Goal: Task Accomplishment & Management: Complete application form

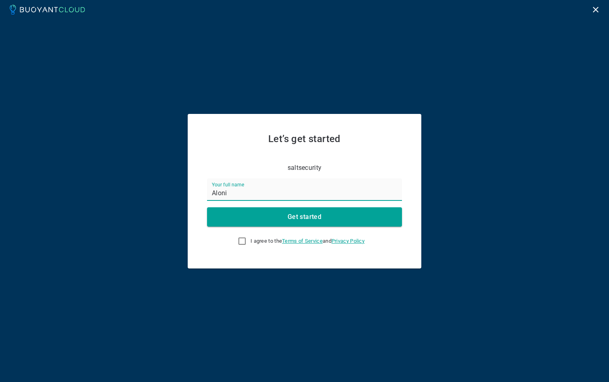
click at [238, 199] on input "Aloni" at bounding box center [304, 190] width 195 height 23
type input "[PERSON_NAME]"
click at [239, 238] on input "I agree to the Terms of Service and Privacy Policy" at bounding box center [242, 242] width 10 height 10
checkbox input "true"
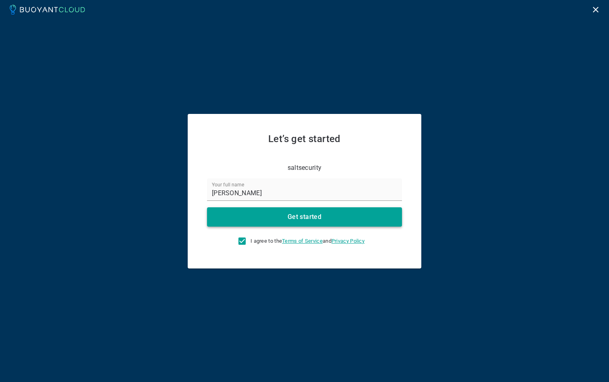
click at [255, 215] on button "Get started" at bounding box center [304, 217] width 195 height 19
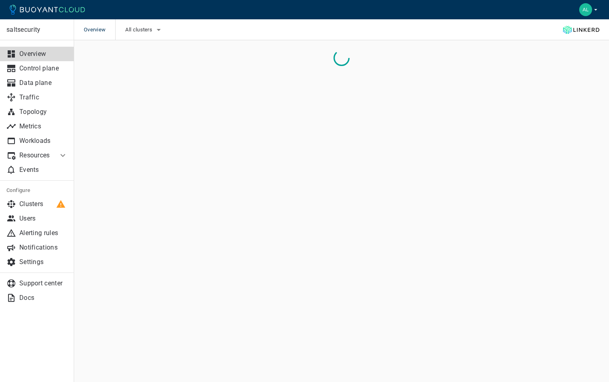
click at [598, 8] on icon "button" at bounding box center [595, 9] width 7 height 7
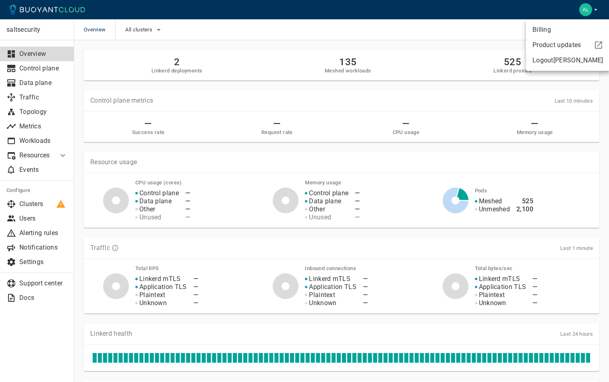
click at [597, 8] on div at bounding box center [304, 191] width 609 height 382
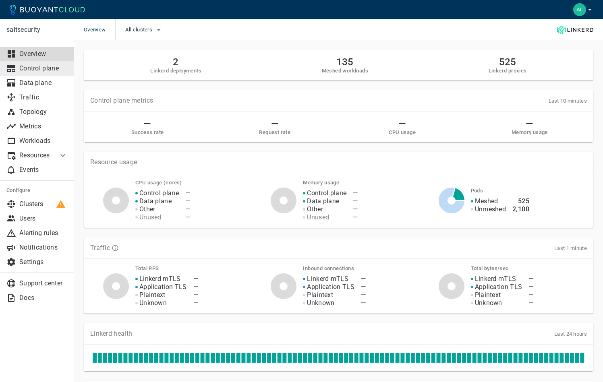
click at [30, 72] on p "Control plane" at bounding box center [43, 68] width 48 height 8
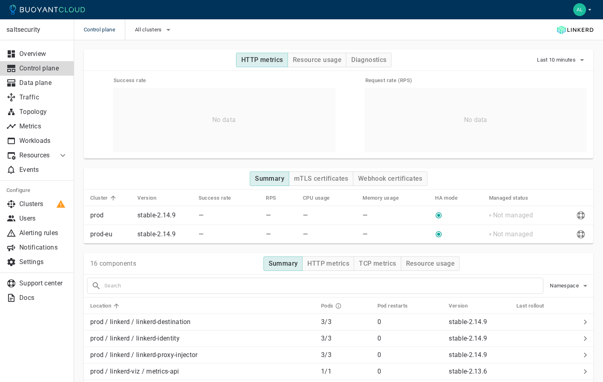
scroll to position [1, 0]
